Goal: Navigation & Orientation: Understand site structure

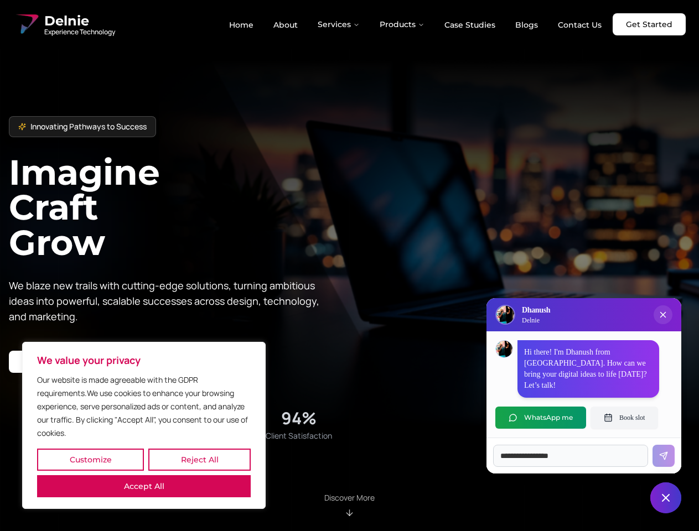
click at [90, 460] on button "Customize" at bounding box center [90, 460] width 107 height 22
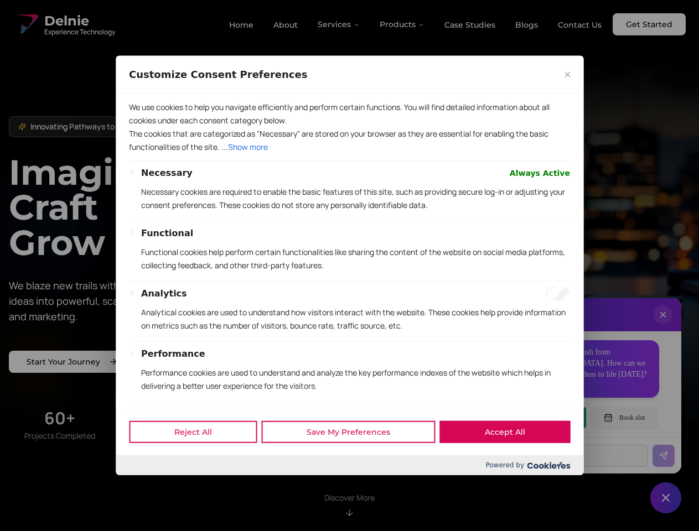
click at [199, 460] on div at bounding box center [349, 265] width 699 height 531
click at [144, 127] on p "We use cookies to help you navigate efficiently and perform certain functions. …" at bounding box center [349, 114] width 441 height 27
click at [349, 221] on div "Necessary Always Active Necessary cookies are required to enable the basic feat…" at bounding box center [355, 194] width 429 height 54
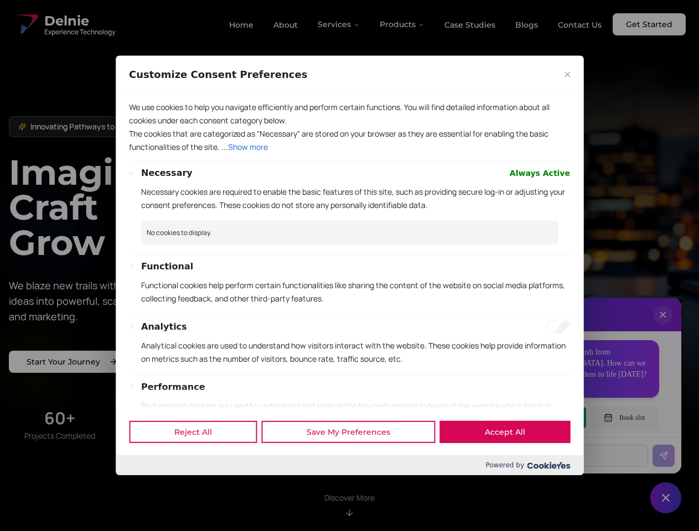
click at [339, 24] on div at bounding box center [349, 265] width 699 height 531
click at [402, 24] on div at bounding box center [349, 265] width 699 height 531
click at [663, 326] on div at bounding box center [349, 265] width 699 height 531
click at [541, 418] on div "Reject All Save My Preferences Accept All" at bounding box center [350, 431] width 468 height 47
click at [624, 418] on div at bounding box center [349, 265] width 699 height 531
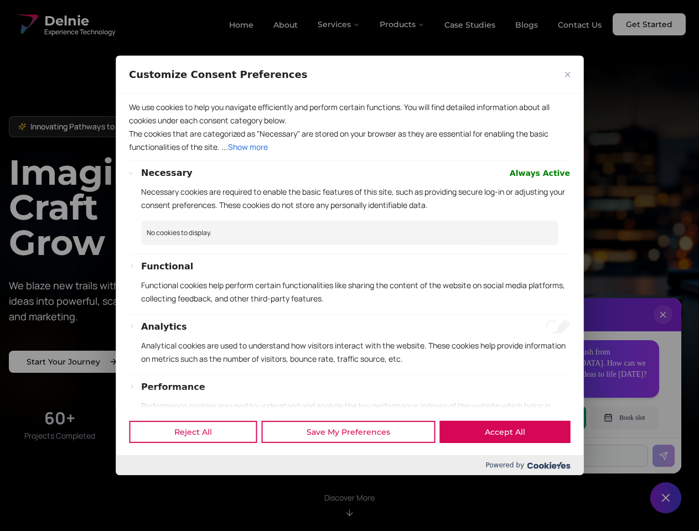
click at [666, 498] on div at bounding box center [349, 265] width 699 height 531
